Goal: Navigation & Orientation: Find specific page/section

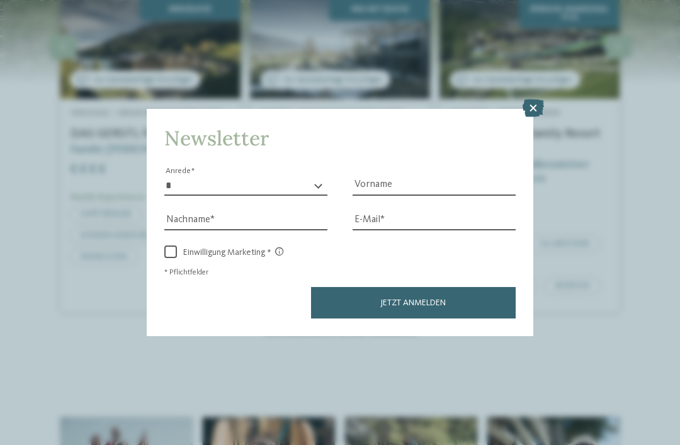
scroll to position [1616, 0]
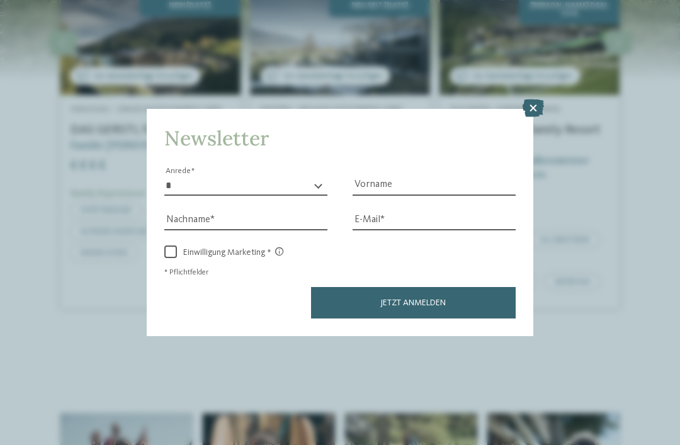
click at [529, 99] on icon at bounding box center [532, 108] width 21 height 18
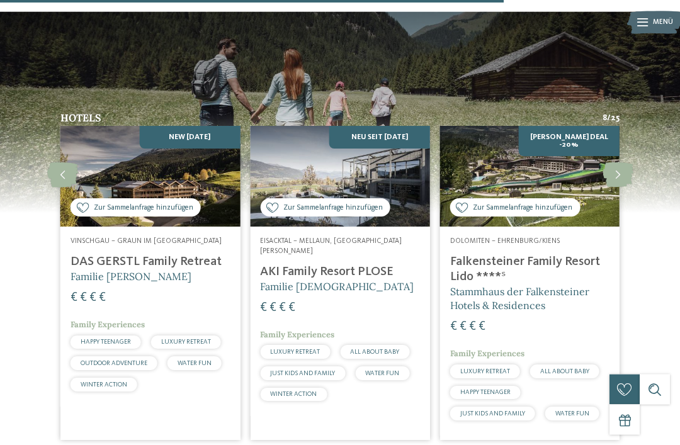
scroll to position [1483, 0]
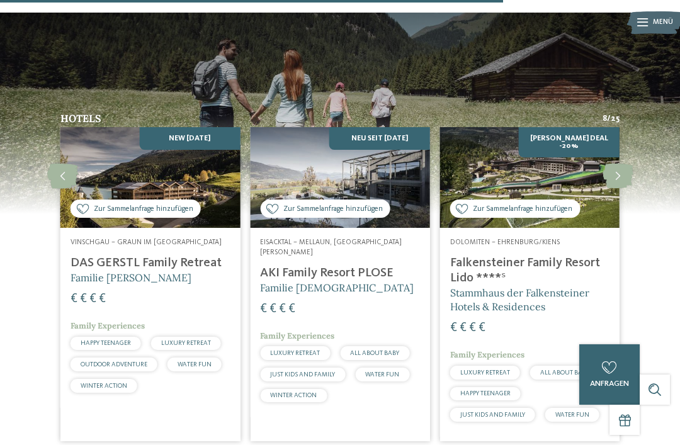
click at [617, 164] on icon at bounding box center [617, 176] width 31 height 25
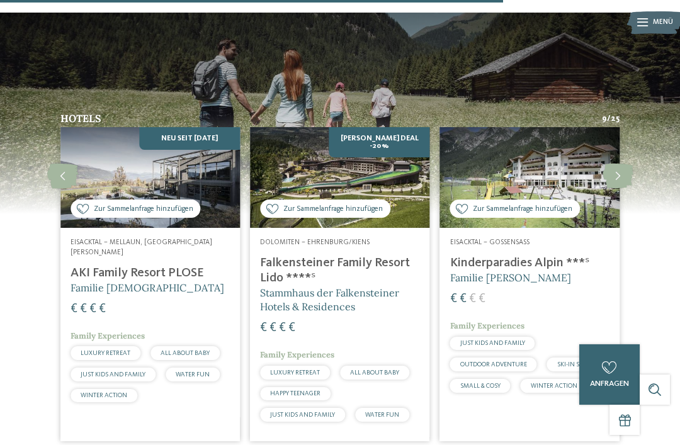
click at [618, 164] on icon at bounding box center [617, 176] width 31 height 25
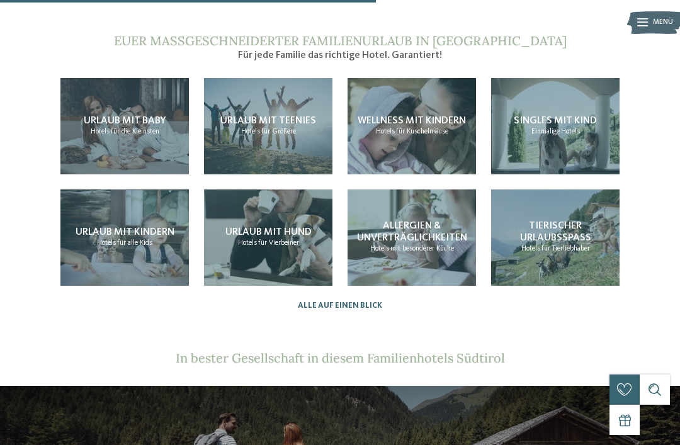
scroll to position [1109, 0]
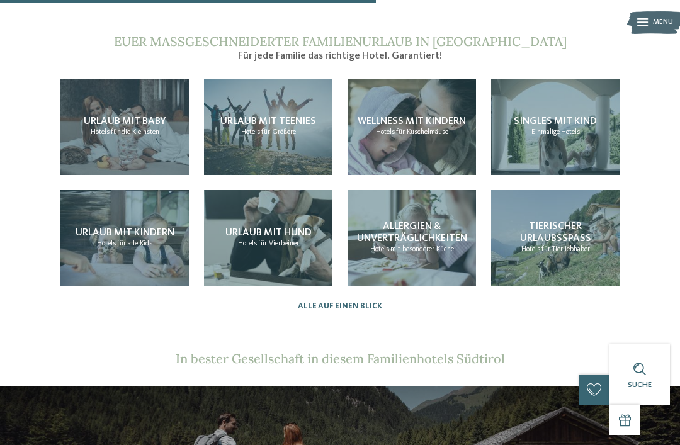
click at [273, 128] on span "für Größere" at bounding box center [278, 132] width 35 height 8
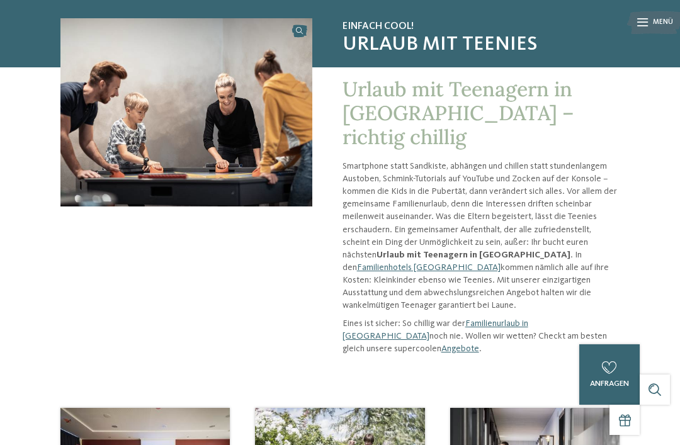
scroll to position [84, 0]
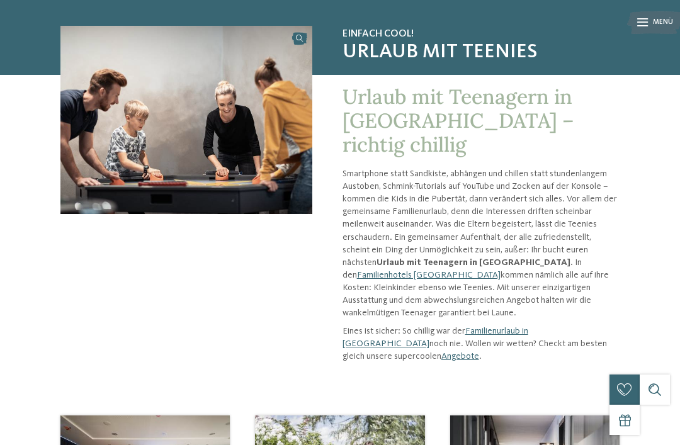
click at [500, 271] on link "Familienhotels [GEOGRAPHIC_DATA]" at bounding box center [428, 275] width 143 height 9
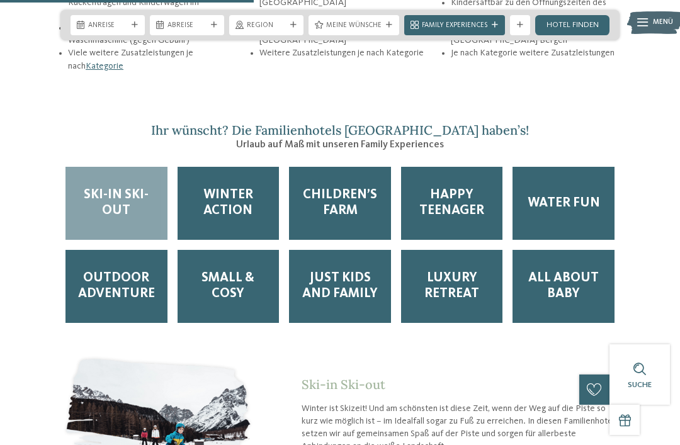
scroll to position [1626, 0]
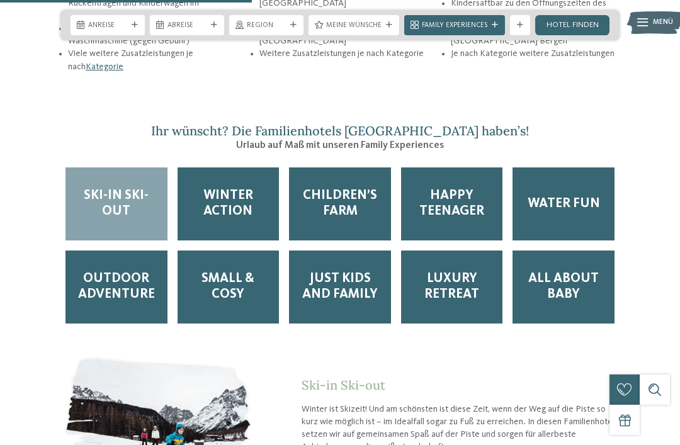
click at [461, 188] on span "Happy Teenager" at bounding box center [452, 203] width 82 height 31
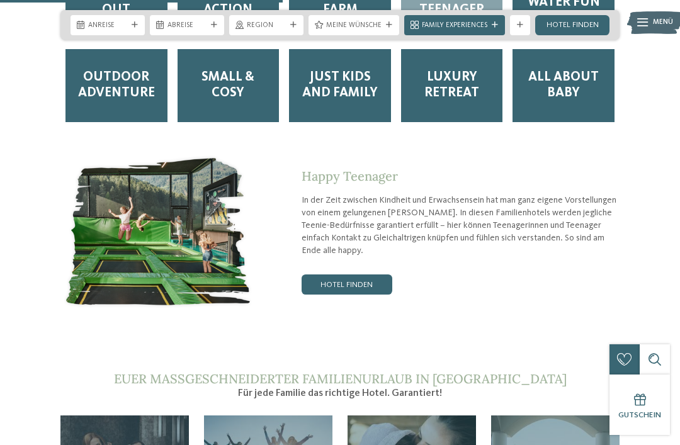
scroll to position [1826, 0]
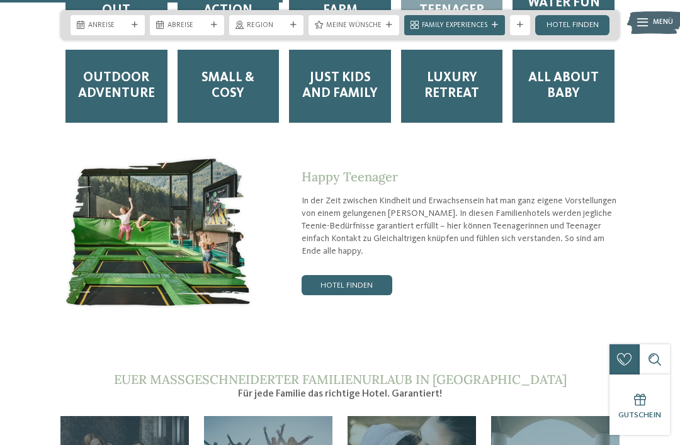
click at [364, 275] on link "Hotel finden" at bounding box center [346, 285] width 91 height 20
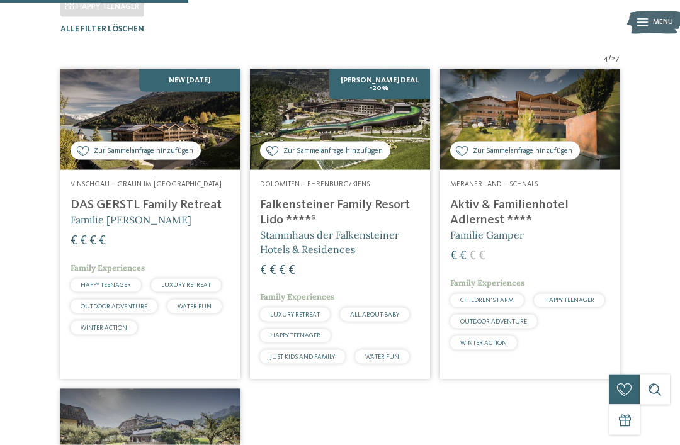
scroll to position [285, 0]
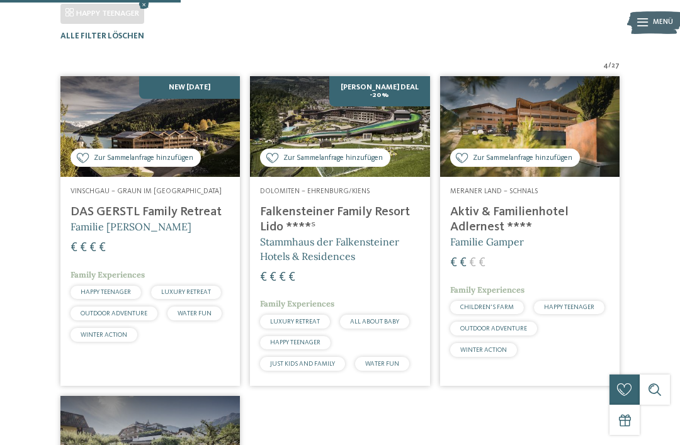
click at [156, 220] on h4 "DAS GERSTL Family Retreat" at bounding box center [149, 212] width 159 height 15
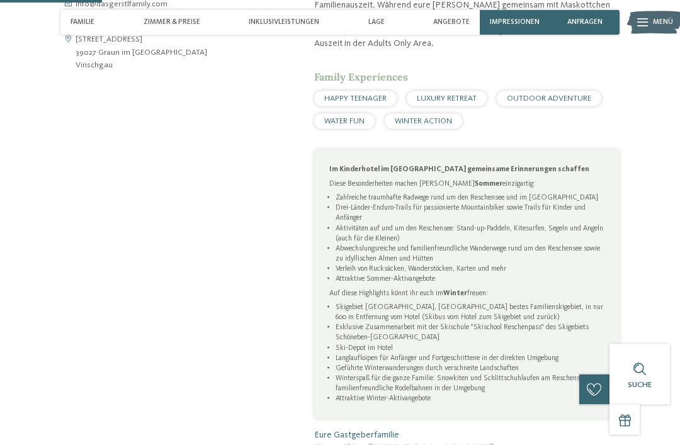
scroll to position [502, 0]
